Goal: Navigation & Orientation: Understand site structure

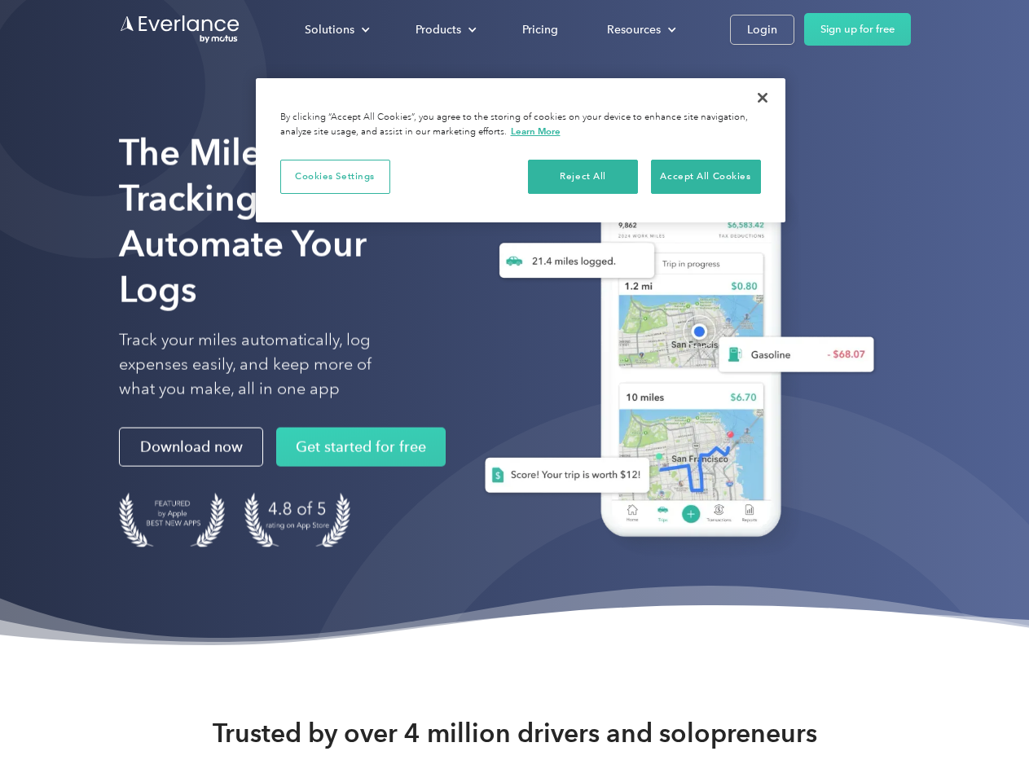
click at [336, 29] on div "Solutions" at bounding box center [330, 30] width 50 height 20
click at [444, 29] on div "Products" at bounding box center [438, 30] width 46 height 20
click at [639, 29] on div "Resources" at bounding box center [634, 30] width 54 height 20
click at [335, 176] on button "Cookies Settings" at bounding box center [335, 177] width 110 height 34
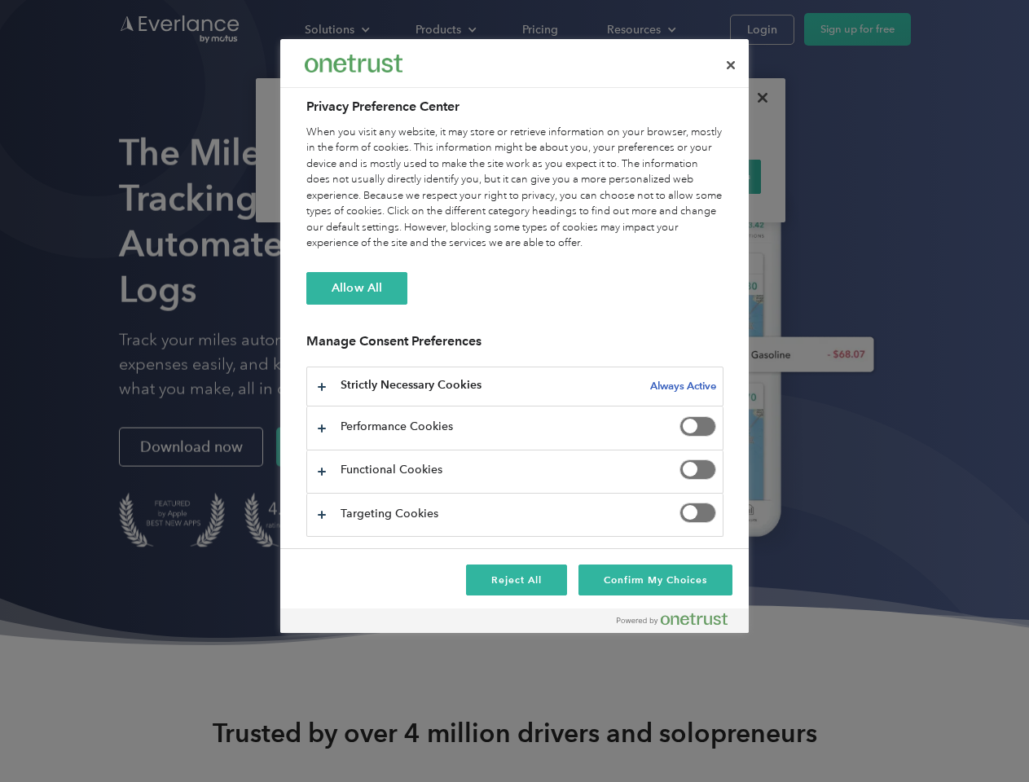
click at [583, 176] on div "When you visit any website, it may store or retrieve information on your browse…" at bounding box center [514, 188] width 417 height 127
click at [705, 176] on div "When you visit any website, it may store or retrieve information on your browse…" at bounding box center [514, 188] width 417 height 127
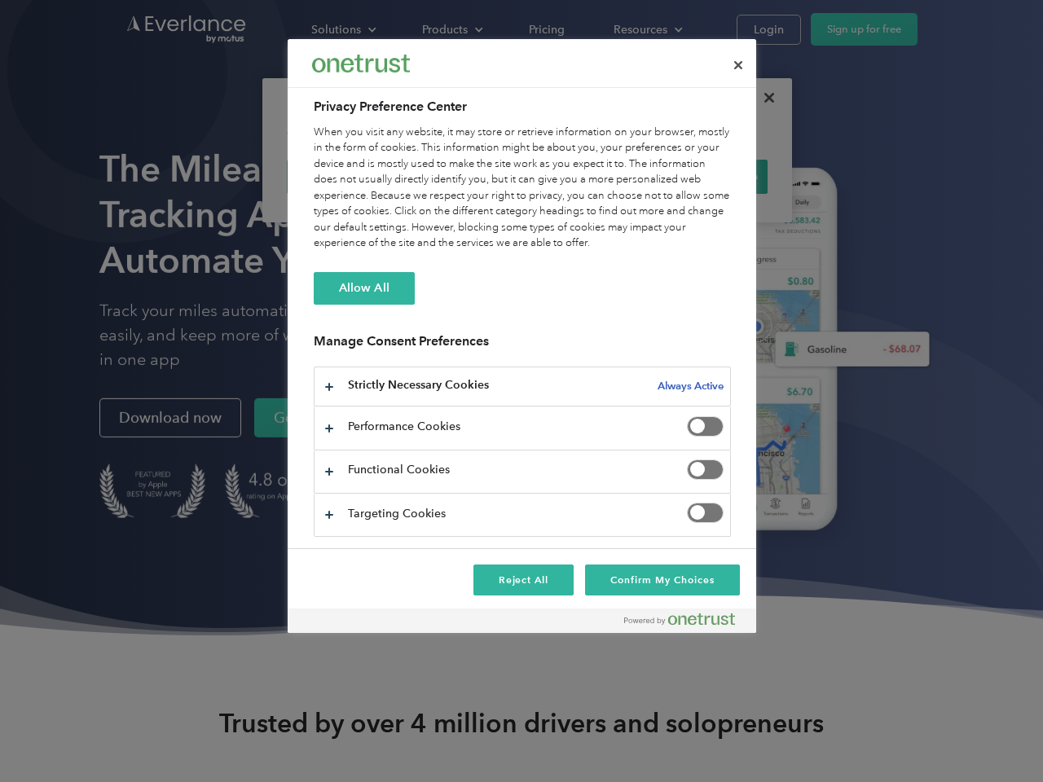
click at [762, 98] on div at bounding box center [521, 391] width 1043 height 782
